Goal: Task Accomplishment & Management: Manage account settings

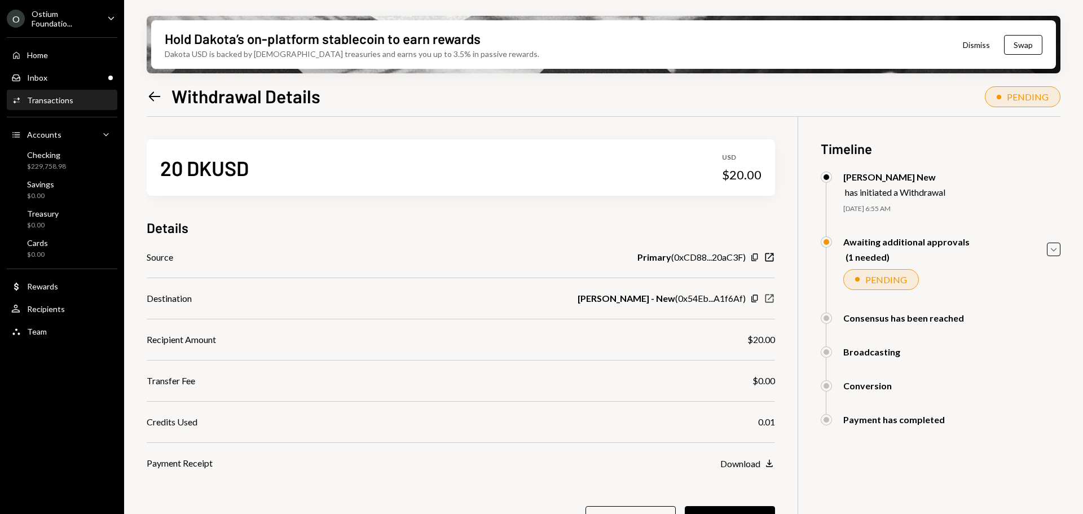
click at [770, 301] on icon "New Window" at bounding box center [769, 298] width 11 height 11
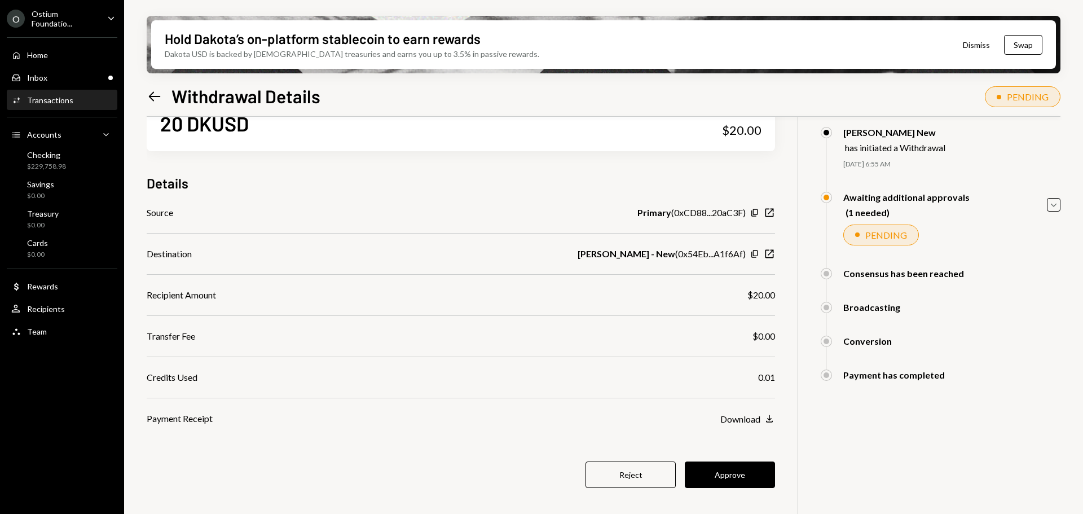
scroll to position [90, 0]
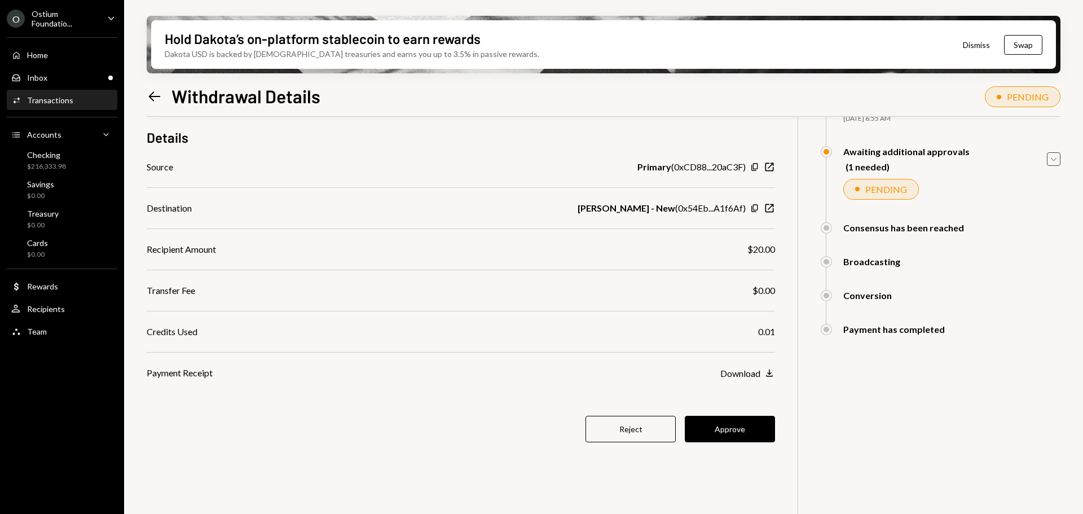
click at [1055, 162] on icon "Caret Down" at bounding box center [1053, 159] width 12 height 12
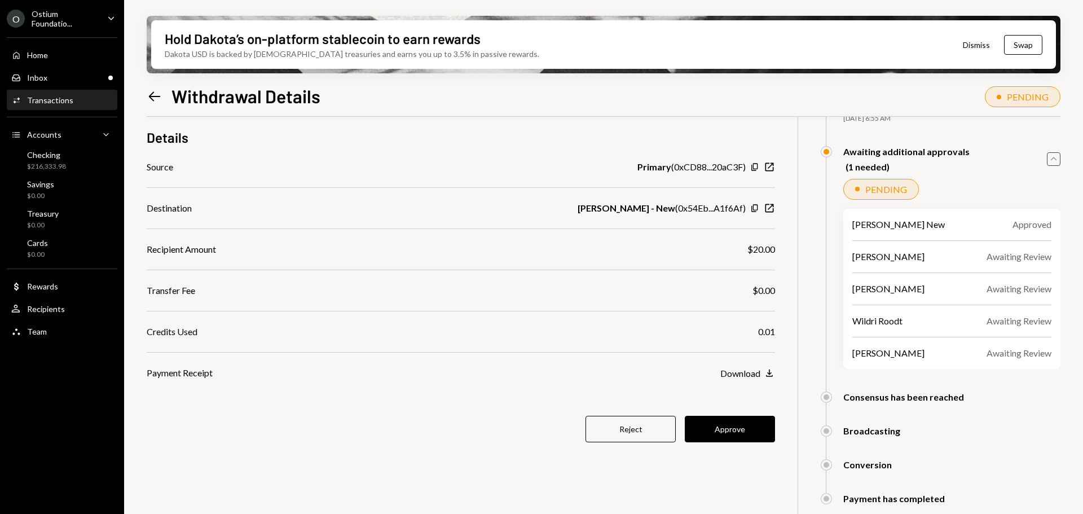
click at [1055, 162] on icon "Caret Up" at bounding box center [1053, 159] width 12 height 12
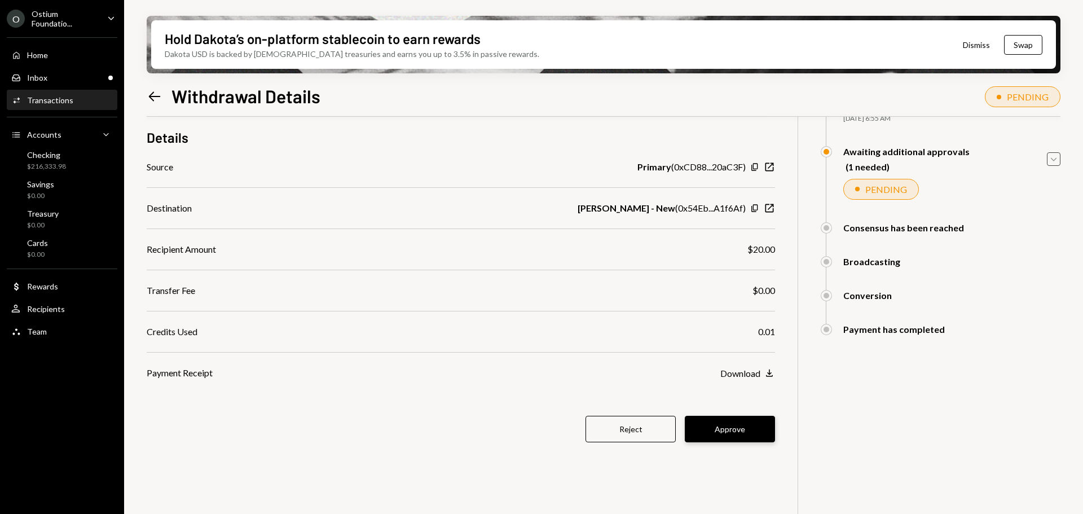
click at [729, 431] on button "Approve" at bounding box center [730, 429] width 90 height 27
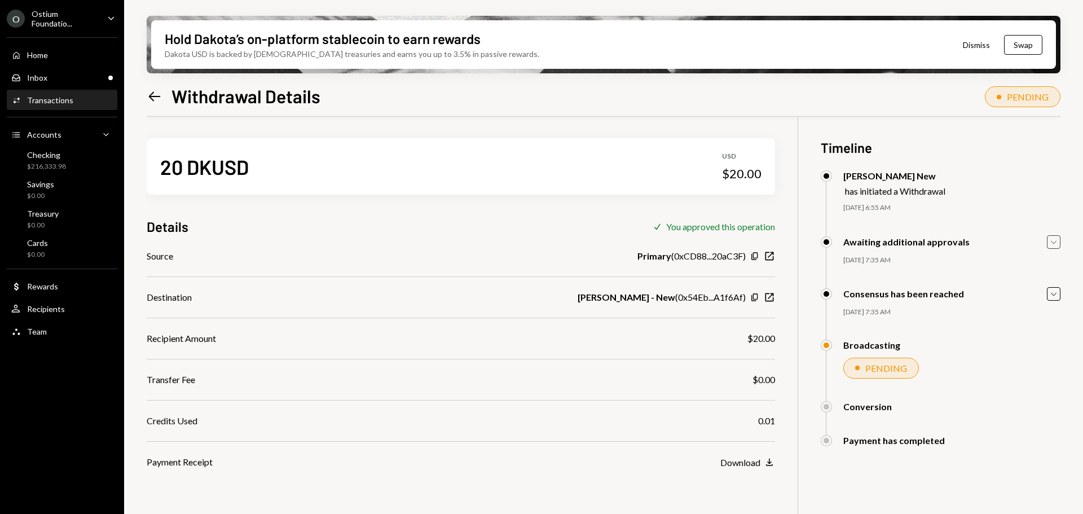
scroll to position [0, 0]
click at [79, 78] on div "Inbox Inbox" at bounding box center [62, 78] width 102 height 10
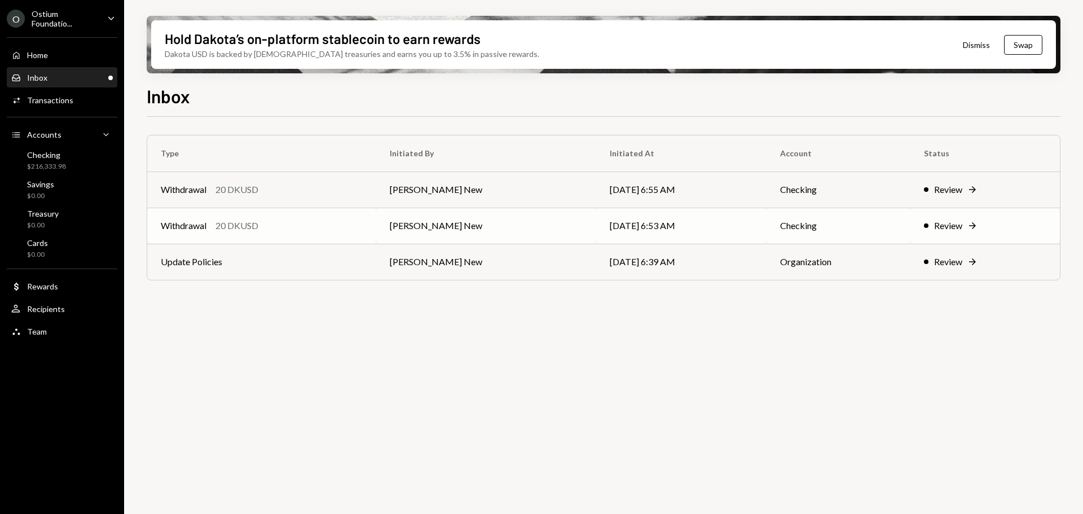
click at [462, 221] on td "[PERSON_NAME] New" at bounding box center [486, 226] width 220 height 36
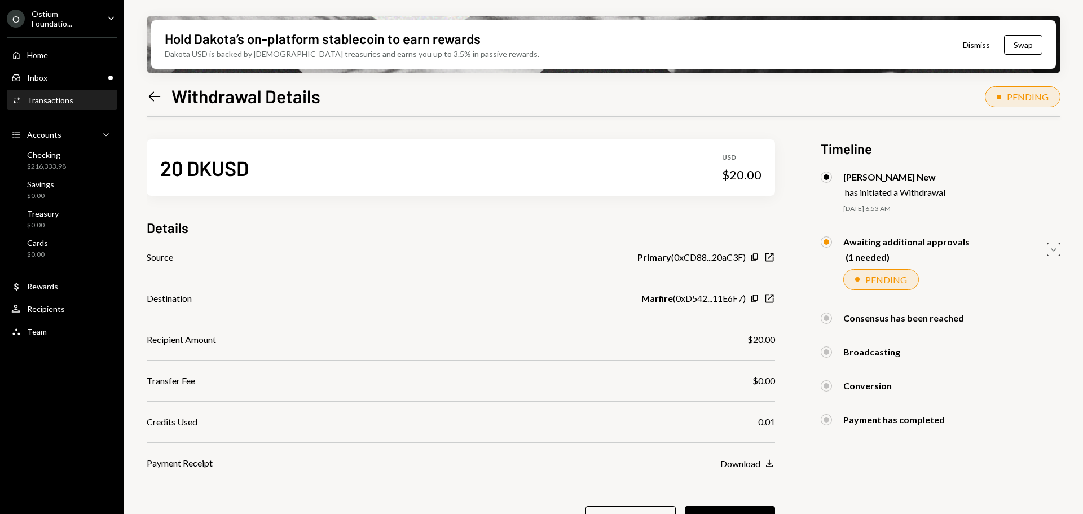
scroll to position [56, 0]
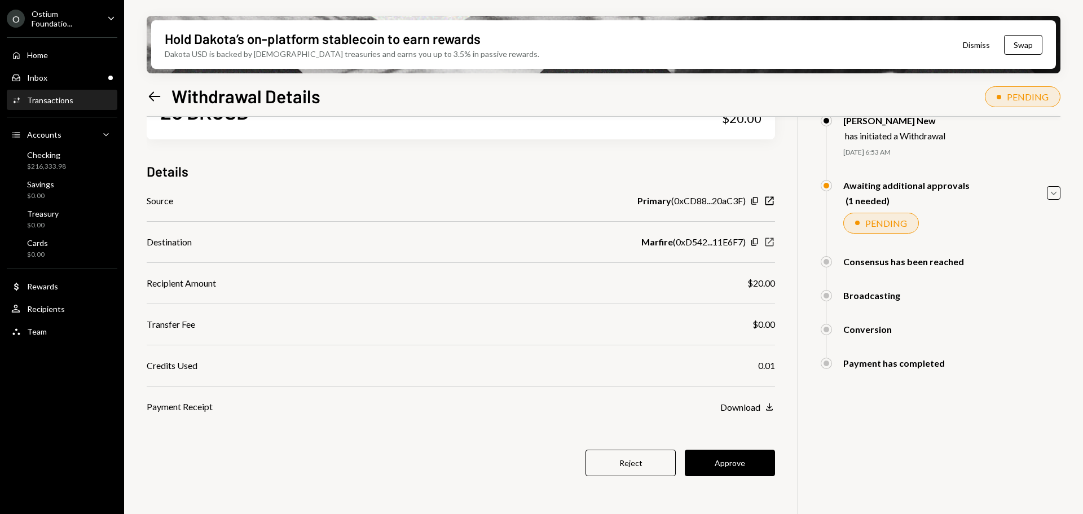
click at [769, 240] on icon "New Window" at bounding box center [769, 241] width 11 height 11
click at [765, 244] on icon "button" at bounding box center [769, 242] width 8 height 8
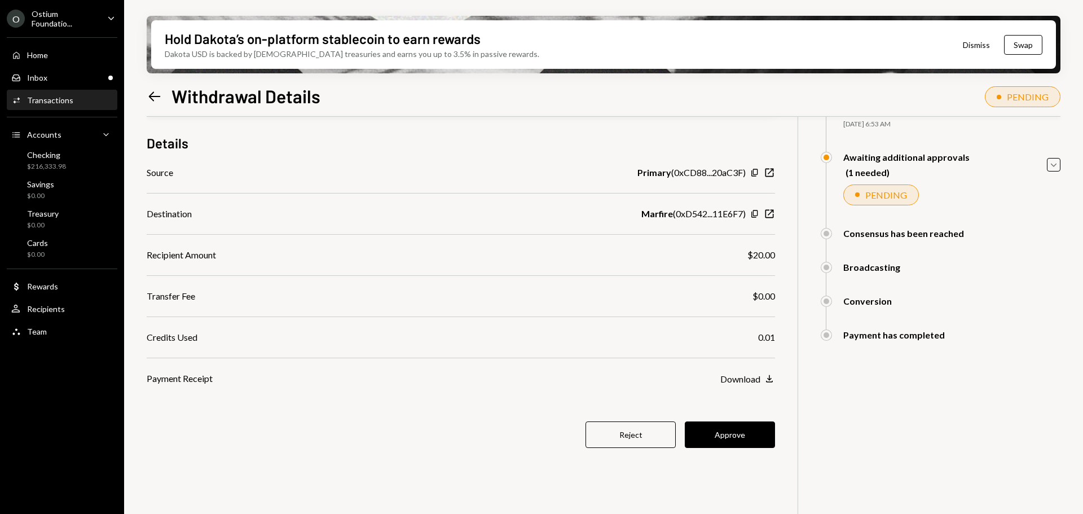
scroll to position [90, 0]
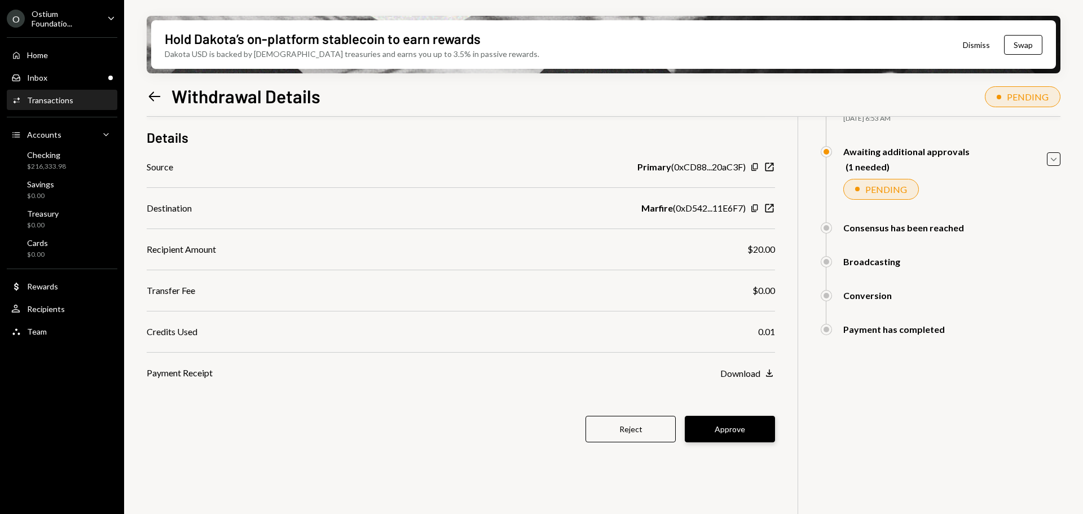
click at [734, 431] on button "Approve" at bounding box center [730, 429] width 90 height 27
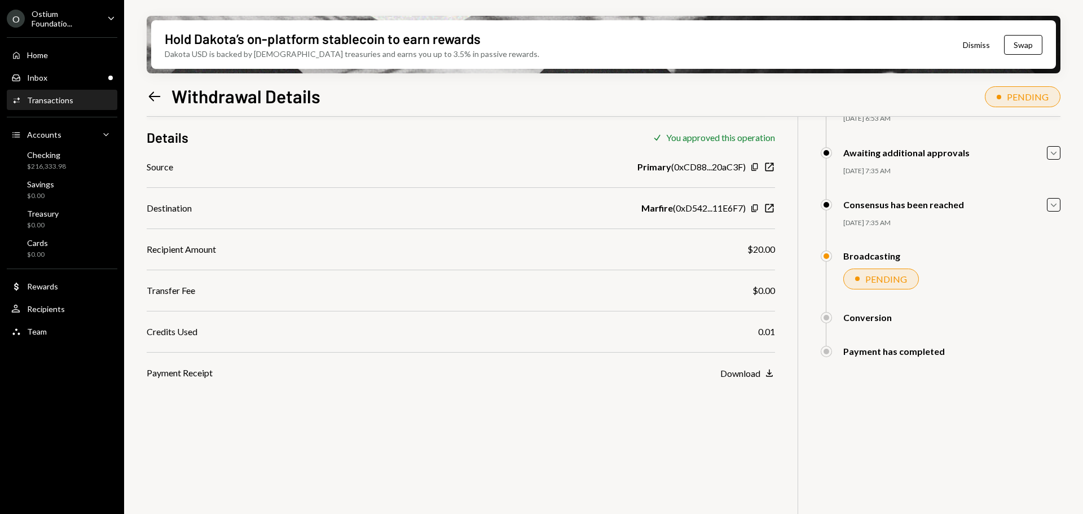
scroll to position [0, 0]
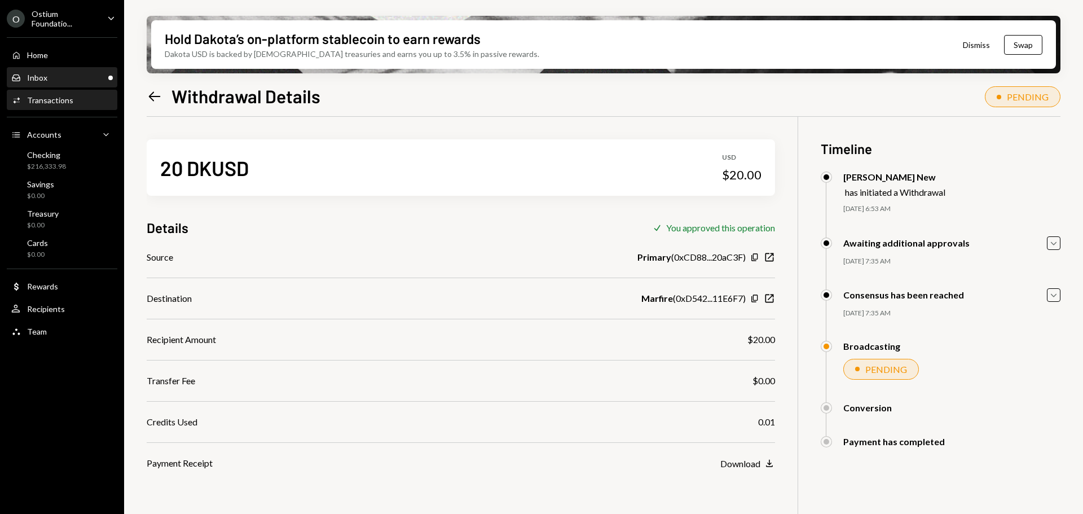
click at [45, 80] on div "Inbox" at bounding box center [37, 78] width 20 height 10
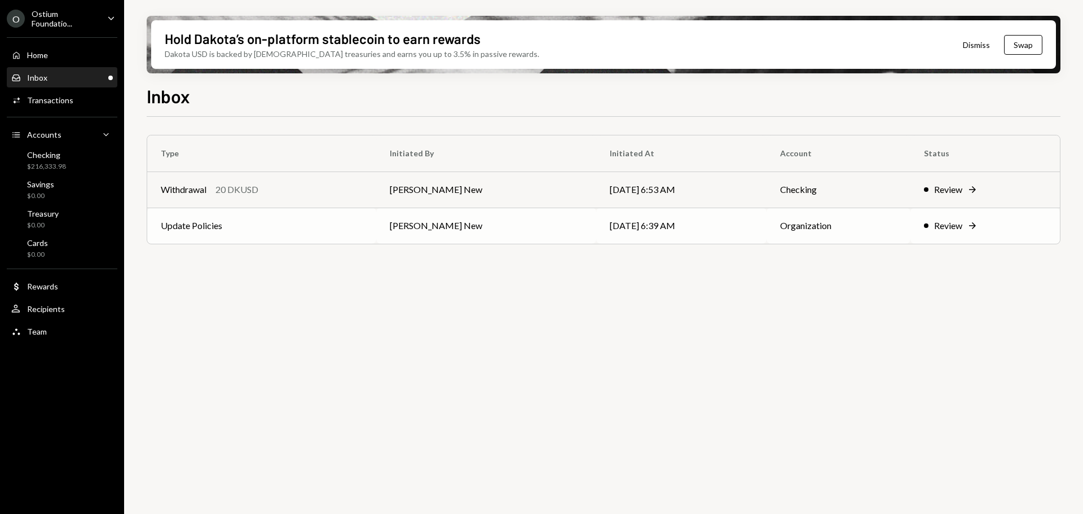
click at [396, 226] on td "[PERSON_NAME] New" at bounding box center [486, 226] width 220 height 36
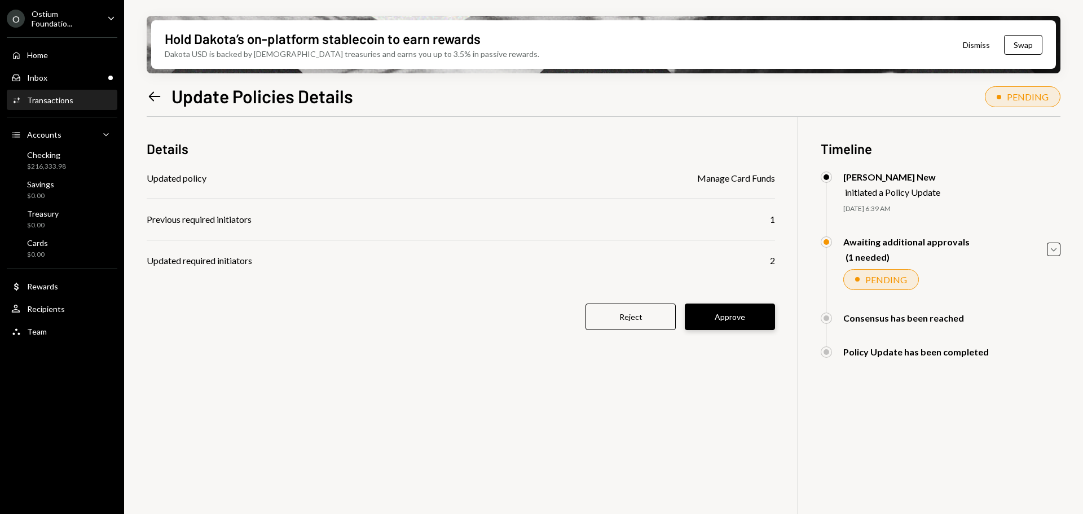
click at [729, 318] on button "Approve" at bounding box center [730, 316] width 90 height 27
